Goal: Task Accomplishment & Management: Use online tool/utility

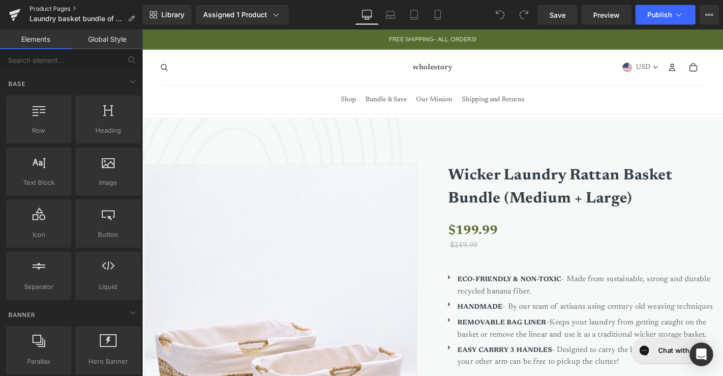
click at [58, 8] on link "Product Pages" at bounding box center [86, 9] width 113 height 8
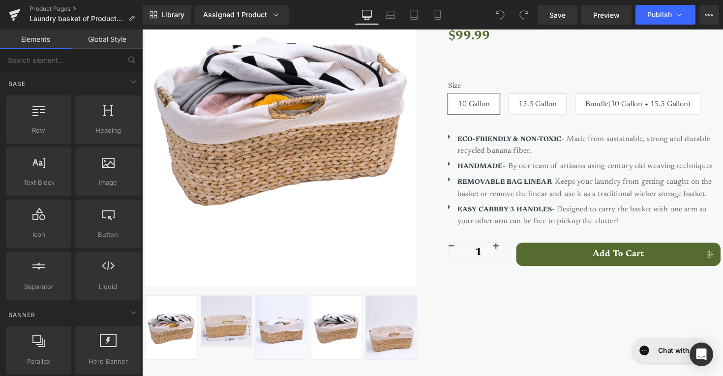
scroll to position [214, 0]
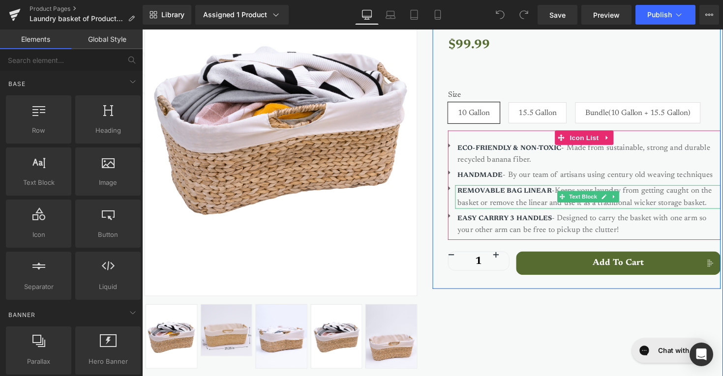
click at [555, 196] on strong "REMOVABLE BAG LINEAR" at bounding box center [513, 195] width 96 height 7
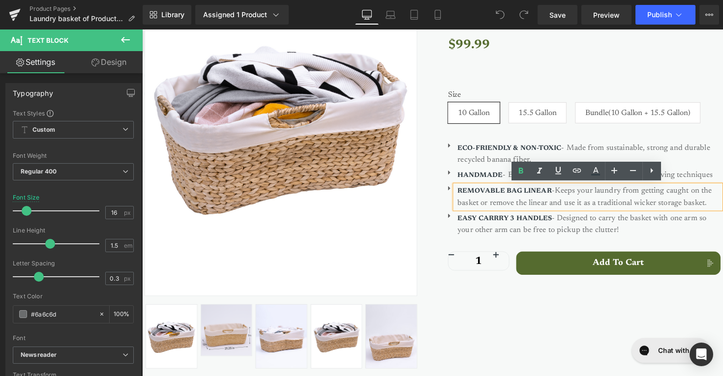
click at [554, 194] on strong "REMOVABLE BAG LINEAR" at bounding box center [513, 195] width 96 height 7
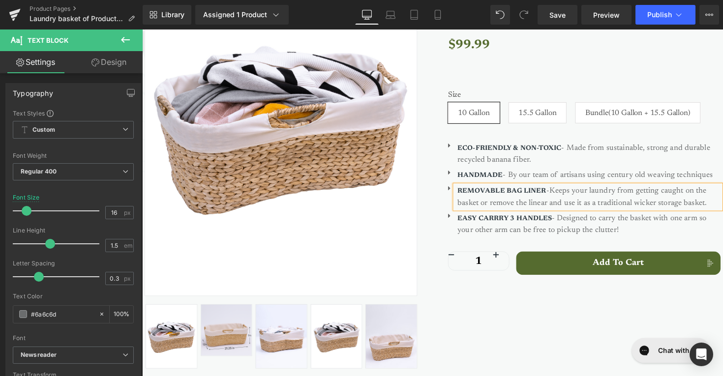
click at [567, 203] on p "REMOVABLE BAG LINER -Keeps your laundry from getting caught on the basket or re…" at bounding box center [600, 201] width 270 height 24
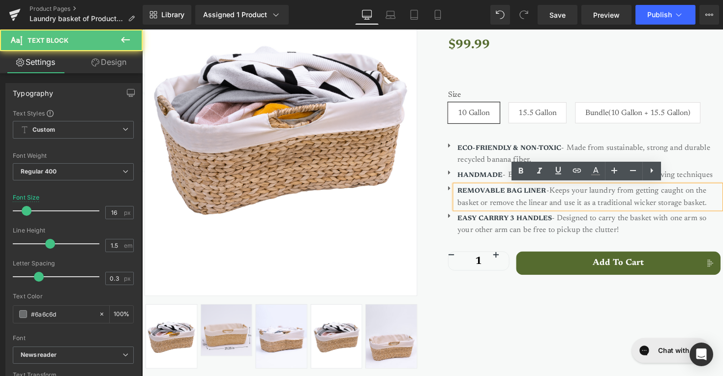
click at [583, 202] on p "REMOVABLE BAG LINER -Keeps your laundry from getting caught on the basket or re…" at bounding box center [600, 201] width 270 height 24
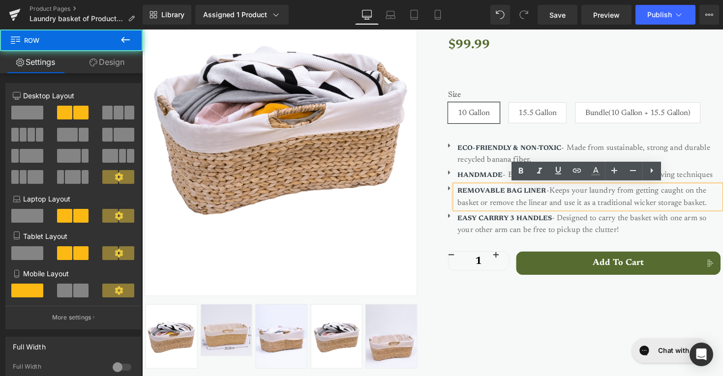
click at [533, 326] on div "Sale Off (P) Image ‹" at bounding box center [440, 159] width 590 height 458
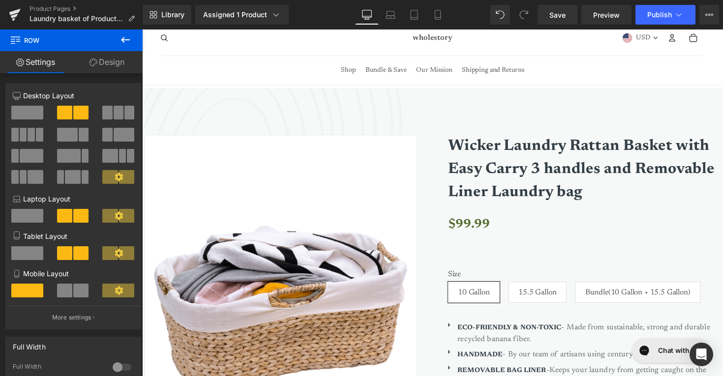
scroll to position [82, 0]
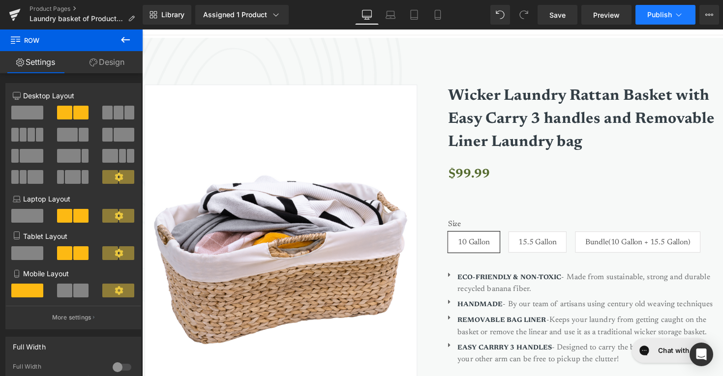
click at [656, 18] on span "Publish" at bounding box center [659, 15] width 25 height 8
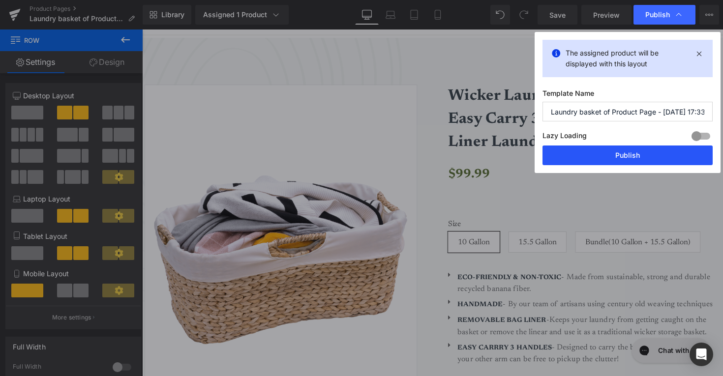
click at [638, 153] on button "Publish" at bounding box center [628, 156] width 170 height 20
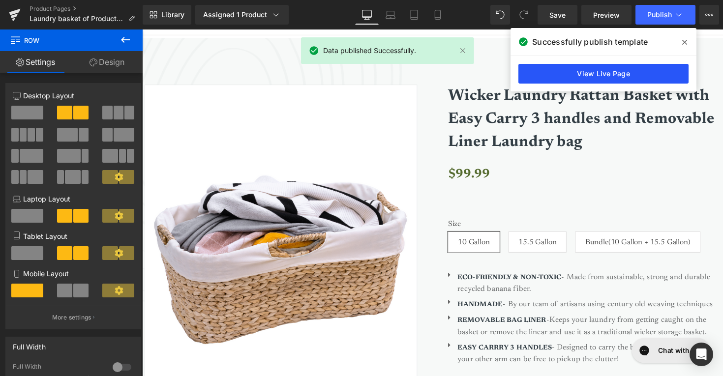
click at [665, 66] on link "View Live Page" at bounding box center [604, 74] width 170 height 20
